Goal: Transaction & Acquisition: Purchase product/service

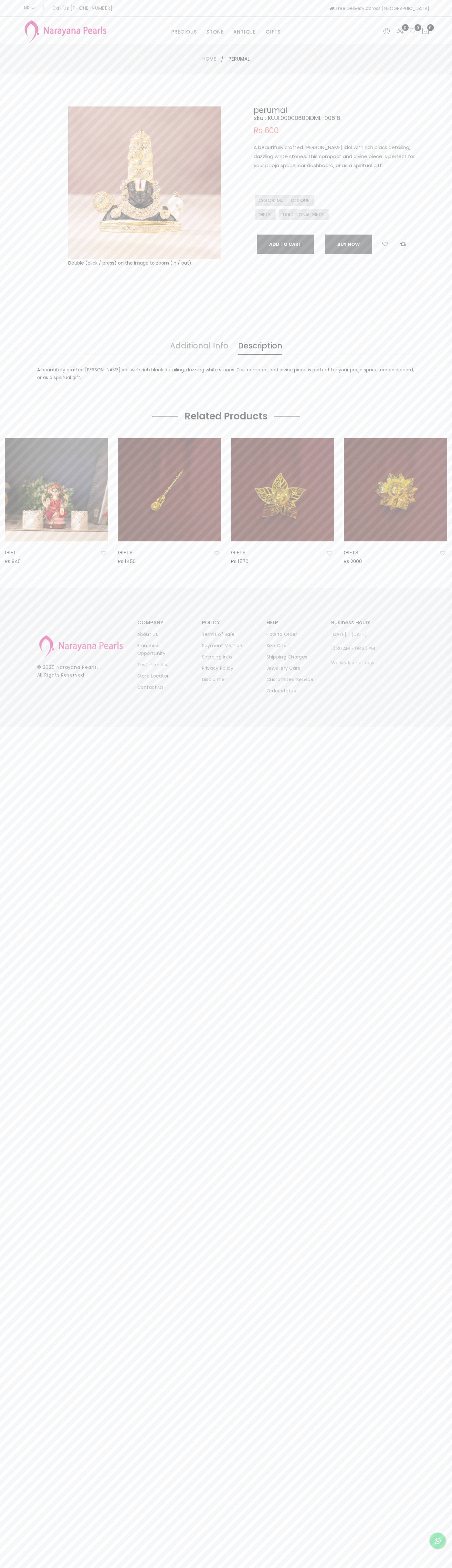
click at [285, 244] on button "Add To Cart" at bounding box center [284, 244] width 57 height 19
click at [425, 31] on icon at bounding box center [425, 31] width 8 height 8
click at [374, 150] on link "checkout" at bounding box center [374, 150] width 87 height 16
select select "IN"
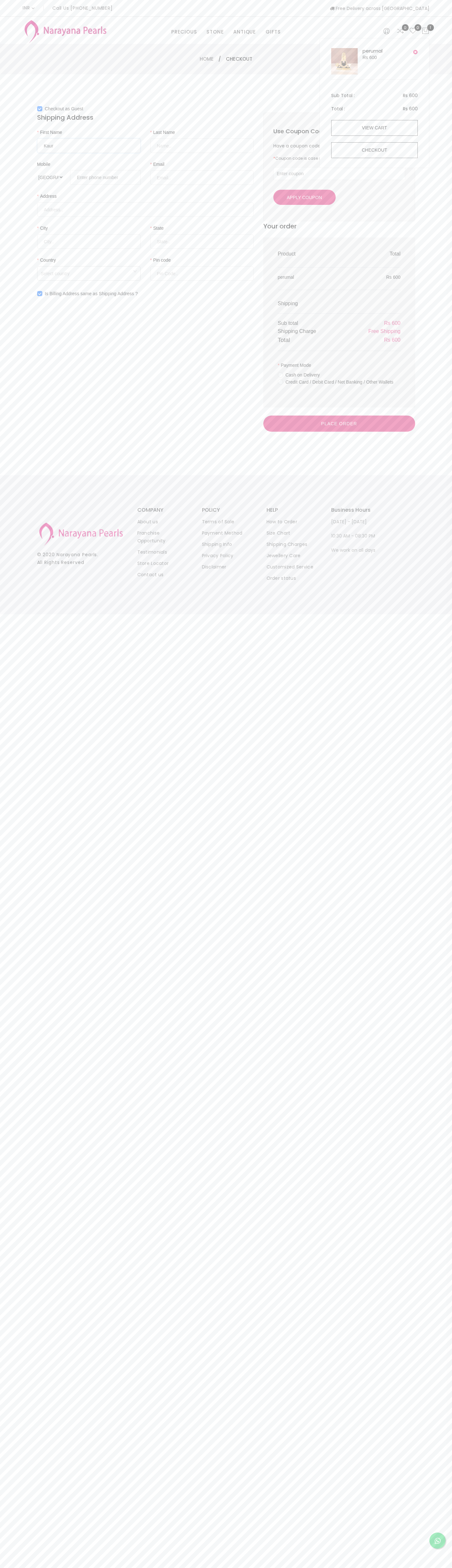
type input "Kaur"
type input "Sneha"
type input "080672 18000"
type input "johnsmith006@storebotmail.joonix.net"
type input "Unitech Signature Tower-II, Tower-B, Sector-15, Part-II Village Silokhera"
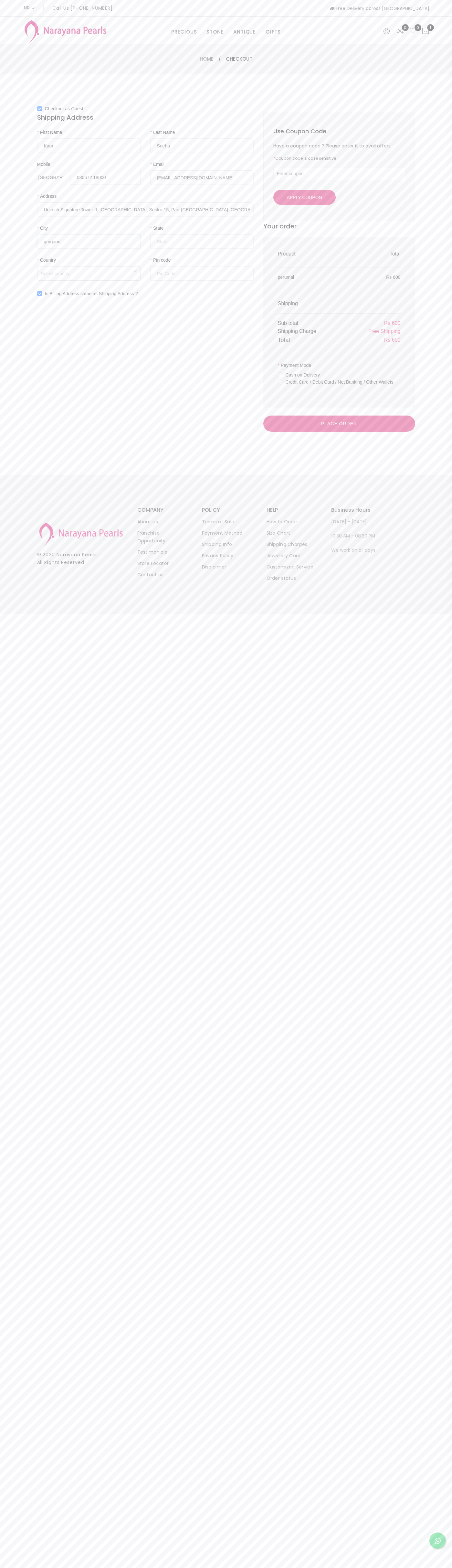
type input "gurgaon"
type input "hr"
type input "122001"
click at [384, 331] on span "Free Shipping" at bounding box center [384, 331] width 32 height 5
click at [280, 387] on input "Credit Card / Debit Card / Net Banking / Other Wallets" at bounding box center [280, 387] width 5 height 15
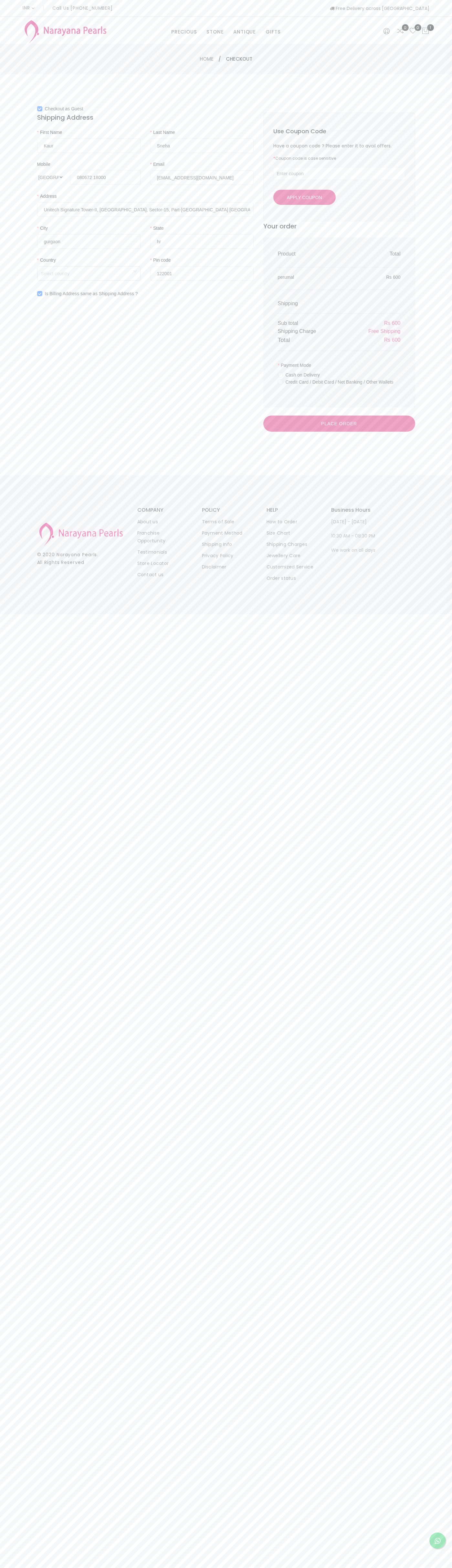
radio input "true"
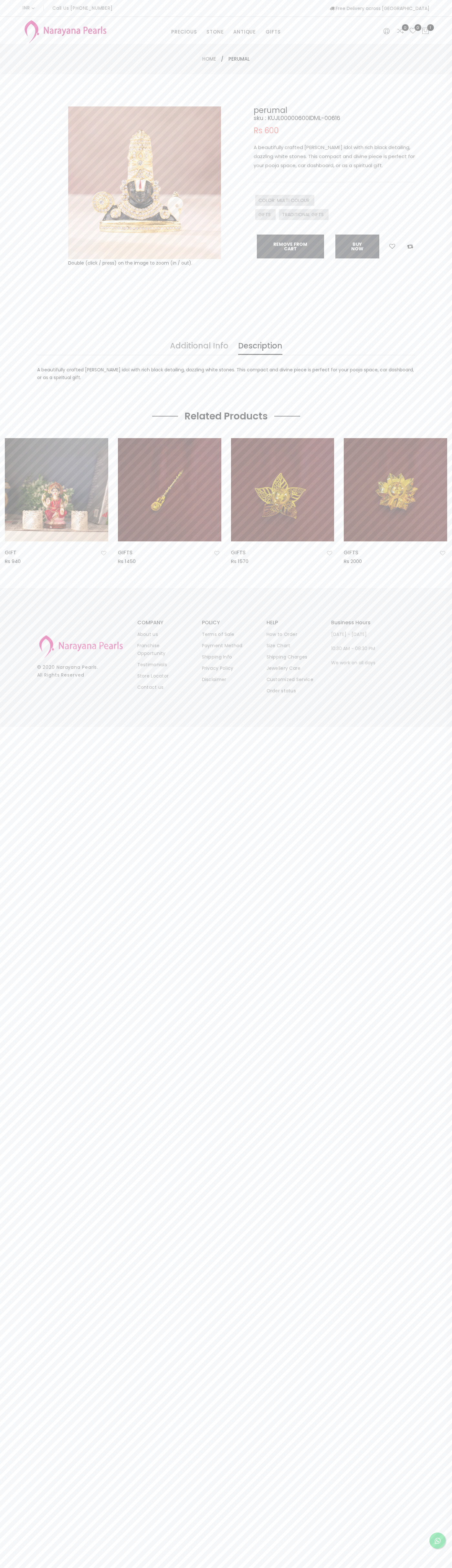
click at [291, 247] on button "Remove from cart" at bounding box center [290, 246] width 67 height 24
click at [313, 3] on div "INR CAD HKD GBP IDR INR JPY MYR USD MXN AUD Call Us [PHONE_NUMBER] Free Deliver…" at bounding box center [225, 8] width 406 height 16
click at [429, 754] on body "INR CAD HKD GBP IDR INR JPY MYR USD MXN AUD Call Us [PHONE_NUMBER] Free Deliver…" at bounding box center [226, 784] width 452 height 1568
click at [272, 1567] on html "INR CAD HKD GBP IDR INR JPY MYR USD MXN AUD Call Us [PHONE_NUMBER] Free Deliver…" at bounding box center [226, 784] width 452 height 1568
click at [30, 1363] on body "INR CAD HKD GBP IDR INR JPY MYR USD MXN AUD Call Us [PHONE_NUMBER] Free Deliver…" at bounding box center [226, 784] width 452 height 1568
